Goal: Check status: Check status

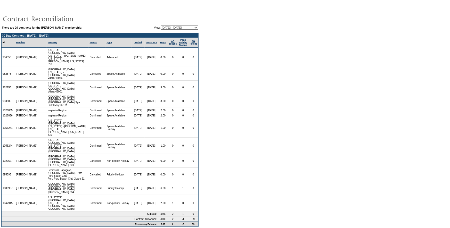
click at [196, 27] on select "[DATE] - [DATE] [DATE] - [DATE] [DATE] - [DATE] [DATE] - [DATE] [DATE] - [DATE]…" at bounding box center [179, 28] width 37 height 4
select select "77183"
click at [161, 26] on select "[DATE] - [DATE] [DATE] - [DATE] [DATE] - [DATE] [DATE] - [DATE] [DATE] - [DATE]…" at bounding box center [179, 28] width 37 height 4
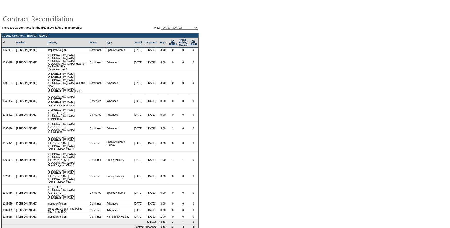
click at [194, 28] on select "[DATE] - [DATE] [DATE] - [DATE] [DATE] - [DATE] [DATE] - [DATE] [DATE] - [DATE]…" at bounding box center [179, 28] width 37 height 4
select select "70956"
click at [161, 26] on select "[DATE] - [DATE] [DATE] - [DATE] [DATE] - [DATE] [DATE] - [DATE] [DATE] - [DATE]…" at bounding box center [179, 28] width 37 height 4
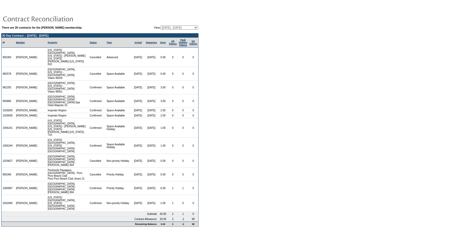
click at [193, 26] on select "[DATE] - [DATE] [DATE] - [DATE] [DATE] - [DATE] [DATE] - [DATE] [DATE] - [DATE]…" at bounding box center [179, 28] width 37 height 4
select select "77183"
click at [161, 26] on select "[DATE] - [DATE] [DATE] - [DATE] [DATE] - [DATE] [DATE] - [DATE] [DATE] - [DATE]…" at bounding box center [179, 28] width 37 height 4
